Goal: Transaction & Acquisition: Purchase product/service

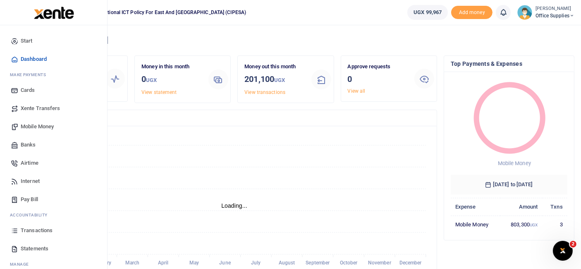
click at [47, 127] on span "Mobile Money" at bounding box center [37, 126] width 33 height 8
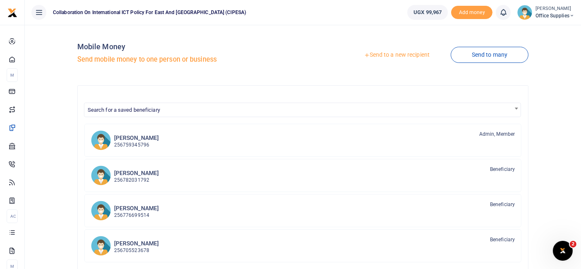
click at [402, 55] on link "Send to a new recipient" at bounding box center [397, 55] width 108 height 15
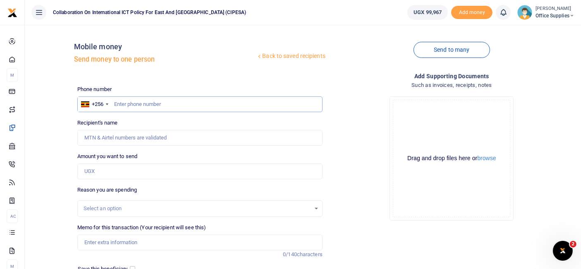
click at [150, 100] on input "text" at bounding box center [199, 104] width 245 height 16
type input "0759345796"
type input "[PERSON_NAME]"
type input "0759345796"
click at [99, 172] on input "Amount you want to send" at bounding box center [199, 171] width 245 height 16
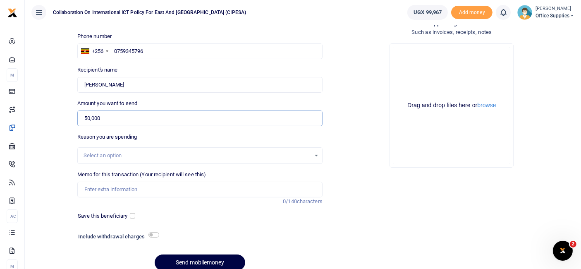
scroll to position [54, 0]
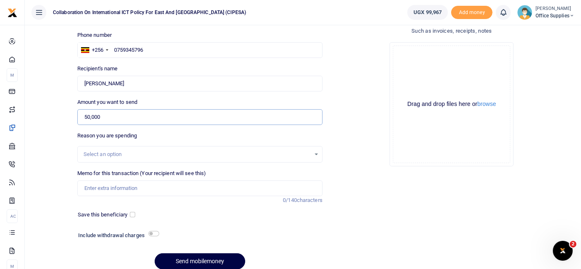
type input "50,000"
click at [270, 150] on div "Select an option" at bounding box center [197, 154] width 227 height 8
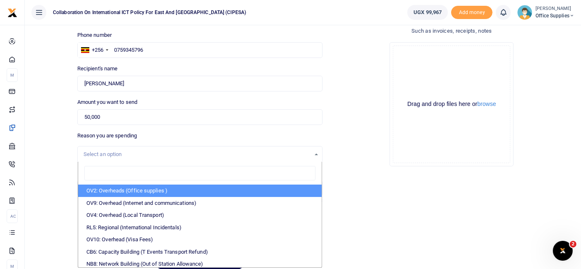
click at [186, 189] on li "OV2: Overheads (Office supplies )" at bounding box center [199, 190] width 243 height 12
select select "45"
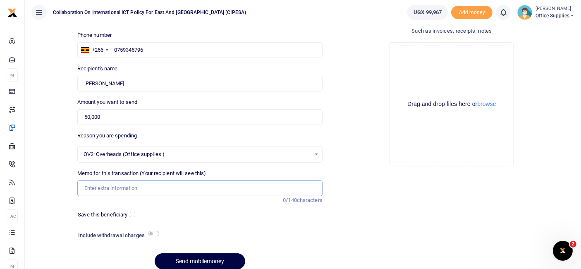
click at [121, 188] on input "Memo for this transaction (Your recipient will see this)" at bounding box center [199, 188] width 245 height 16
type input "Office Electricity"
click at [134, 213] on input "checkbox" at bounding box center [132, 214] width 5 height 5
checkbox input "true"
click at [156, 232] on input "checkbox" at bounding box center [153, 233] width 11 height 5
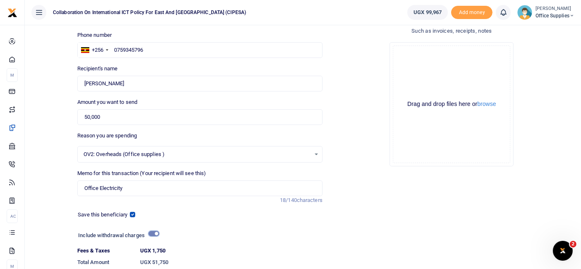
scroll to position [111, 0]
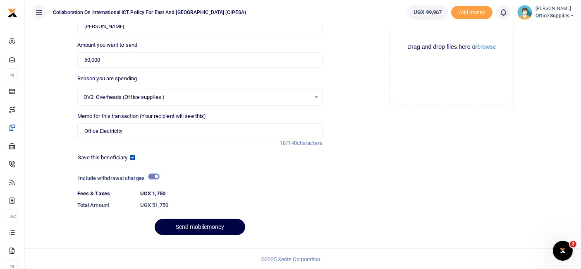
click at [151, 174] on input "checkbox" at bounding box center [153, 176] width 11 height 5
checkbox input "false"
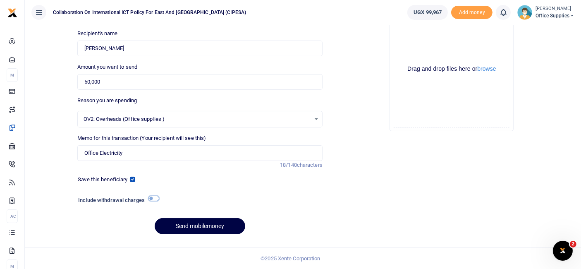
scroll to position [88, 0]
click at [201, 229] on button "Send mobilemoney" at bounding box center [200, 227] width 91 height 16
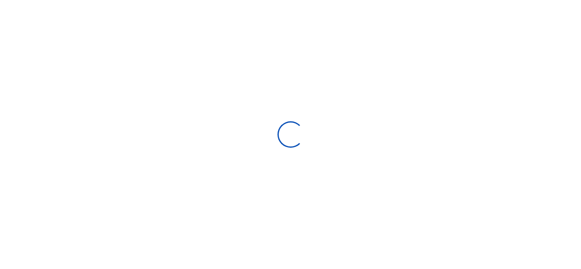
scroll to position [88, 0]
select select
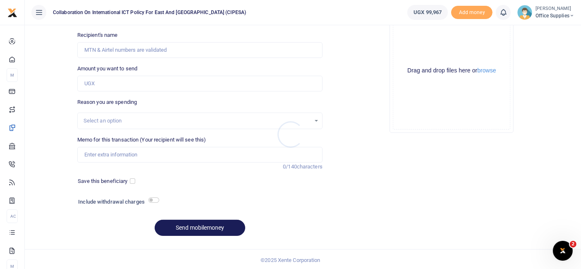
scroll to position [0, 0]
